Goal: Transaction & Acquisition: Purchase product/service

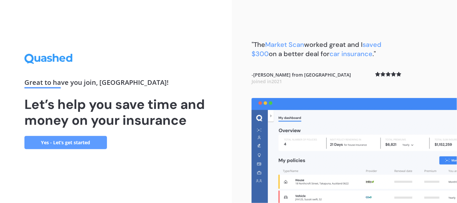
click at [87, 149] on link "Yes - Let’s get started" at bounding box center [65, 142] width 82 height 13
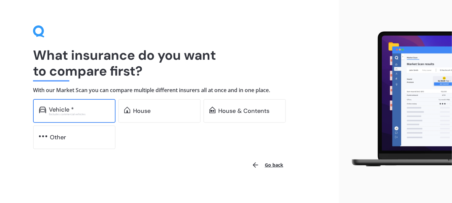
scroll to position [10, 0]
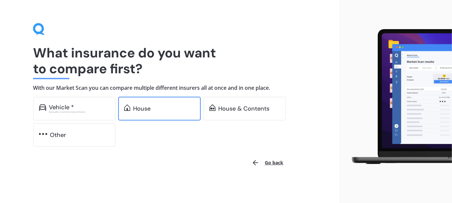
click at [143, 105] on div "House" at bounding box center [141, 108] width 17 height 7
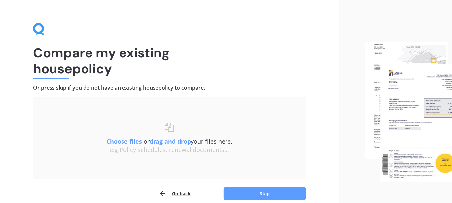
scroll to position [40, 0]
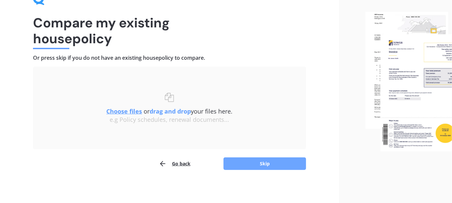
click at [245, 160] on button "Skip" at bounding box center [264, 163] width 82 height 13
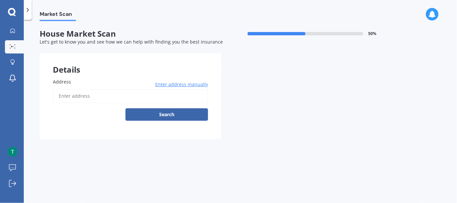
click at [97, 97] on input "Address" at bounding box center [130, 96] width 155 height 14
type input "[STREET_ADDRESS]"
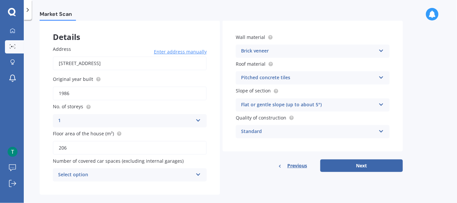
scroll to position [33, 0]
click at [337, 76] on div "Pitched concrete tiles" at bounding box center [308, 78] width 135 height 8
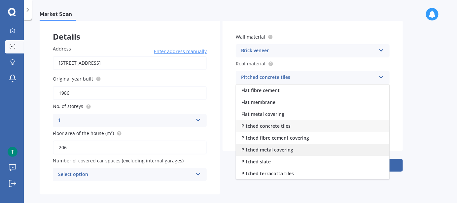
click at [274, 151] on span "Pitched metal covering" at bounding box center [267, 150] width 52 height 6
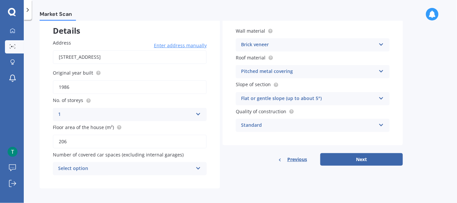
scroll to position [41, 0]
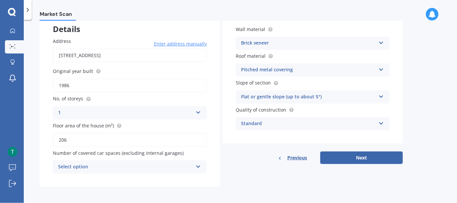
click at [293, 123] on div "Standard" at bounding box center [308, 124] width 135 height 8
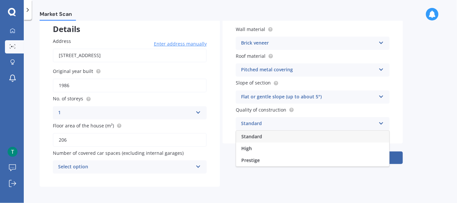
click at [225, 117] on div "Wall material Brick veneer Artificial weatherboard/plank cladding Blockwork Bri…" at bounding box center [312, 78] width 180 height 131
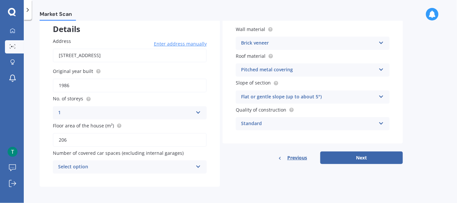
click at [137, 166] on div "Select option" at bounding box center [125, 167] width 135 height 8
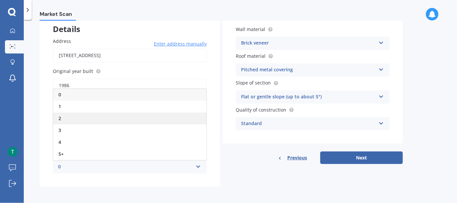
click at [60, 118] on span "2" at bounding box center [59, 118] width 3 height 6
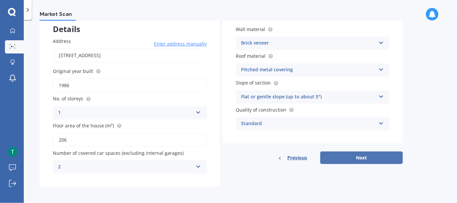
click at [346, 157] on button "Next" at bounding box center [361, 157] width 82 height 13
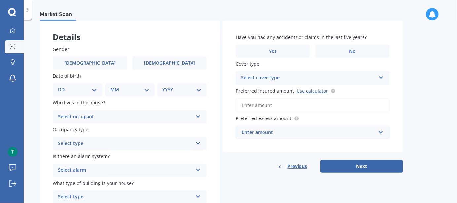
scroll to position [33, 0]
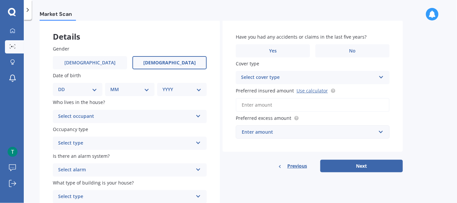
click at [174, 62] on span "[DEMOGRAPHIC_DATA]" at bounding box center [169, 63] width 52 height 6
click at [0, 0] on input "[DEMOGRAPHIC_DATA]" at bounding box center [0, 0] width 0 height 0
click at [68, 93] on select "DD 01 02 03 04 05 06 07 08 09 10 11 12 13 14 15 16 17 18 19 20 21 22 23 24 25 2…" at bounding box center [77, 89] width 39 height 7
select select "19"
click at [63, 86] on select "DD 01 02 03 04 05 06 07 08 09 10 11 12 13 14 15 16 17 18 19 20 21 22 23 24 25 2…" at bounding box center [77, 89] width 39 height 7
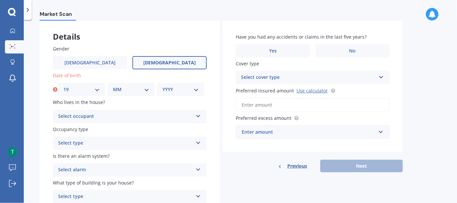
click at [133, 89] on select "MM 01 02 03 04 05 06 07 08 09 10 11 12" at bounding box center [131, 89] width 36 height 7
select select "01"
click at [113, 86] on select "MM 01 02 03 04 05 06 07 08 09 10 11 12" at bounding box center [131, 89] width 36 height 7
click at [176, 89] on select "YYYY 2009 2008 2007 2006 2005 2004 2003 2002 2001 2000 1999 1998 1997 1996 1995…" at bounding box center [180, 89] width 36 height 7
select select "1984"
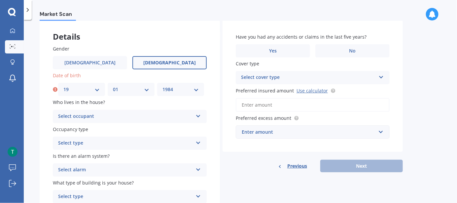
click at [162, 86] on select "YYYY 2009 2008 2007 2006 2005 2004 2003 2002 2001 2000 1999 1998 1997 1996 1995…" at bounding box center [180, 89] width 36 height 7
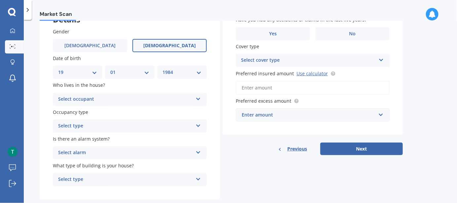
scroll to position [64, 0]
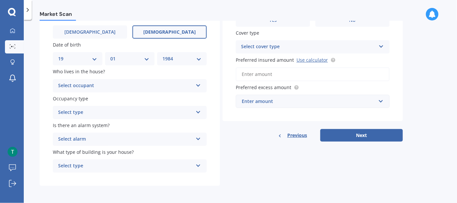
click at [119, 86] on div "Select occupant" at bounding box center [125, 86] width 135 height 8
click at [99, 99] on div "Owner" at bounding box center [129, 99] width 153 height 12
click at [104, 112] on div "Select type" at bounding box center [125, 113] width 135 height 8
click at [91, 127] on div "Permanent" at bounding box center [129, 125] width 153 height 12
click at [112, 144] on div "Select alarm Yes, monitored Yes, not monitored No" at bounding box center [130, 139] width 154 height 13
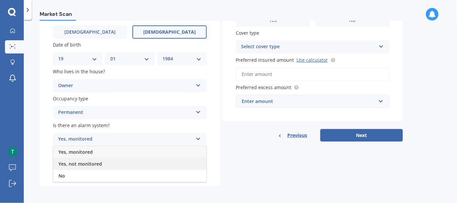
click at [70, 164] on span "Yes, not monitored" at bounding box center [80, 164] width 44 height 6
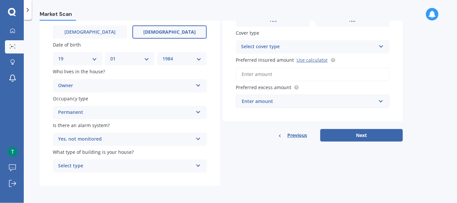
click at [108, 142] on div "Yes, not monitored" at bounding box center [125, 139] width 135 height 8
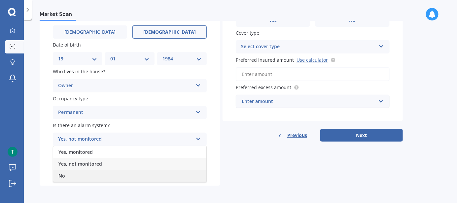
click at [68, 176] on div "No" at bounding box center [129, 176] width 153 height 12
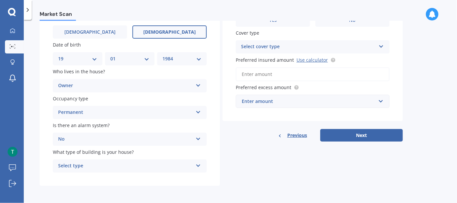
click at [111, 171] on div "Select type Freestanding Multi-unit (in a block of 6 or less) Multi-unit (in a …" at bounding box center [130, 165] width 154 height 13
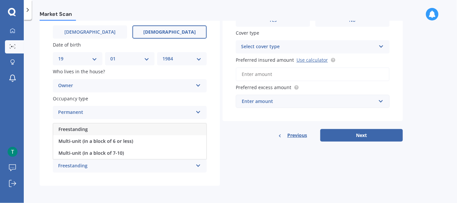
click at [83, 128] on span "Freestanding" at bounding box center [72, 129] width 29 height 6
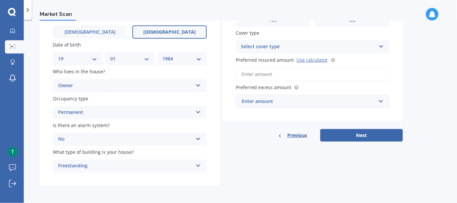
scroll to position [31, 0]
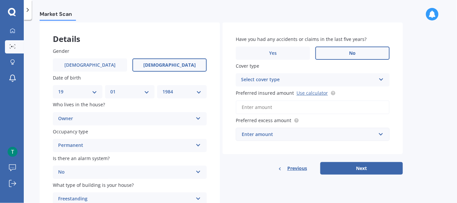
click at [345, 47] on label "No" at bounding box center [352, 53] width 74 height 13
click at [0, 0] on input "No" at bounding box center [0, 0] width 0 height 0
click at [290, 78] on div "Select cover type" at bounding box center [308, 80] width 135 height 8
click at [266, 95] on div "High" at bounding box center [312, 93] width 153 height 12
click at [262, 82] on div "High" at bounding box center [308, 80] width 135 height 8
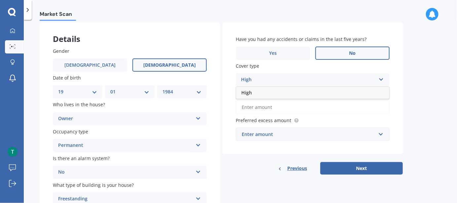
click at [262, 82] on div "High" at bounding box center [308, 80] width 135 height 8
click at [296, 107] on input "Preferred insured amount Use calculator" at bounding box center [313, 107] width 154 height 14
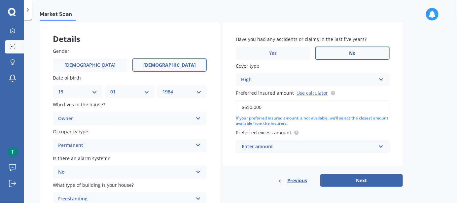
click at [291, 121] on div "If your preferred insured amount is not available, we'll select the closest amo…" at bounding box center [313, 120] width 154 height 11
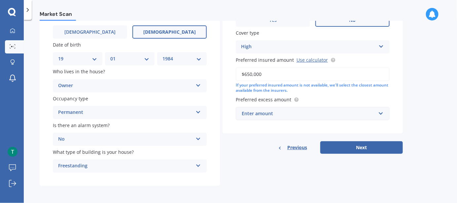
click at [283, 78] on input "$650,000" at bounding box center [313, 74] width 154 height 14
click at [320, 86] on div "If your preferred insured amount is not available, we'll select the closest amo…" at bounding box center [313, 87] width 154 height 11
click at [271, 74] on input "$850,000" at bounding box center [313, 74] width 154 height 14
drag, startPoint x: 249, startPoint y: 75, endPoint x: 215, endPoint y: 77, distance: 33.7
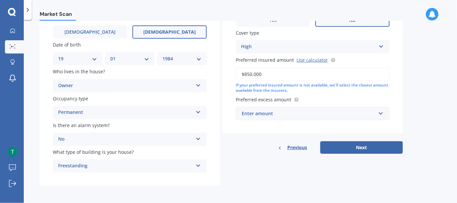
click at [215, 77] on div "Details Gender [DEMOGRAPHIC_DATA] [DEMOGRAPHIC_DATA] Date of birth DD 01 02 03 …" at bounding box center [221, 87] width 363 height 197
type input "$650,000"
click at [275, 116] on div "Enter amount" at bounding box center [309, 113] width 134 height 7
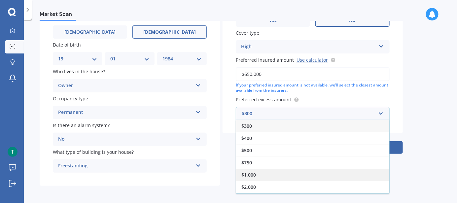
click at [252, 173] on span "$1,000" at bounding box center [248, 175] width 15 height 6
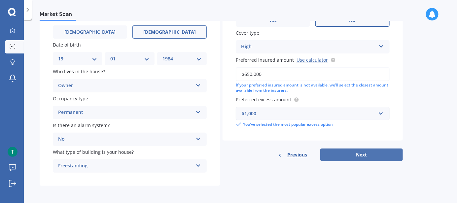
click at [365, 157] on button "Next" at bounding box center [361, 154] width 82 height 13
select select "19"
select select "01"
select select "1984"
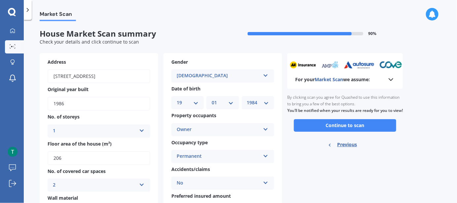
scroll to position [33, 0]
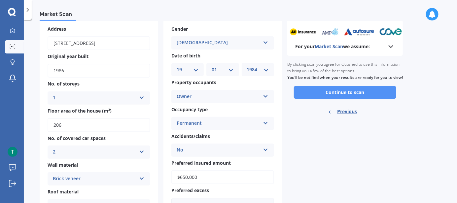
click at [350, 99] on button "Continue to scan" at bounding box center [345, 92] width 102 height 13
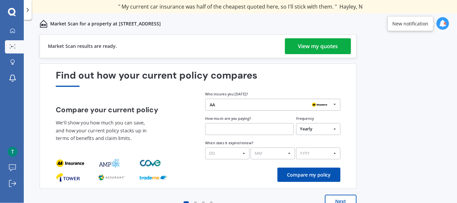
click at [322, 43] on div "View my quotes" at bounding box center [318, 46] width 40 height 16
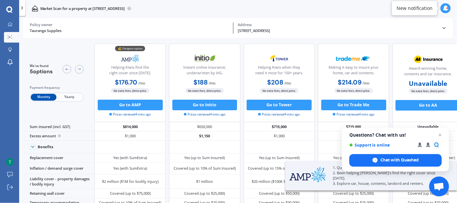
click at [70, 99] on span "Yearly" at bounding box center [69, 97] width 26 height 7
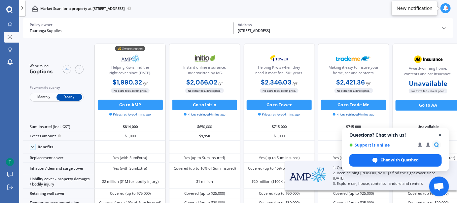
click at [440, 136] on span "Open chat" at bounding box center [440, 135] width 8 height 8
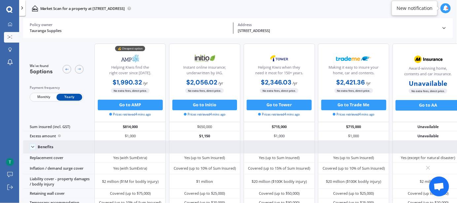
click at [33, 147] on icon at bounding box center [32, 146] width 5 height 5
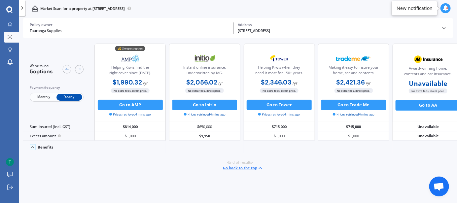
click at [34, 147] on icon at bounding box center [32, 147] width 5 height 5
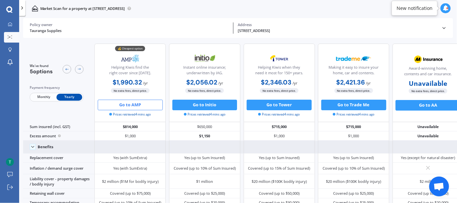
click at [129, 108] on button "Go to AMP" at bounding box center [130, 105] width 65 height 11
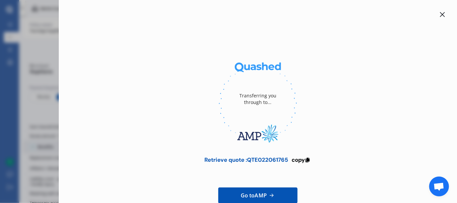
click at [440, 15] on icon at bounding box center [442, 14] width 5 height 5
